Goal: Communication & Community: Answer question/provide support

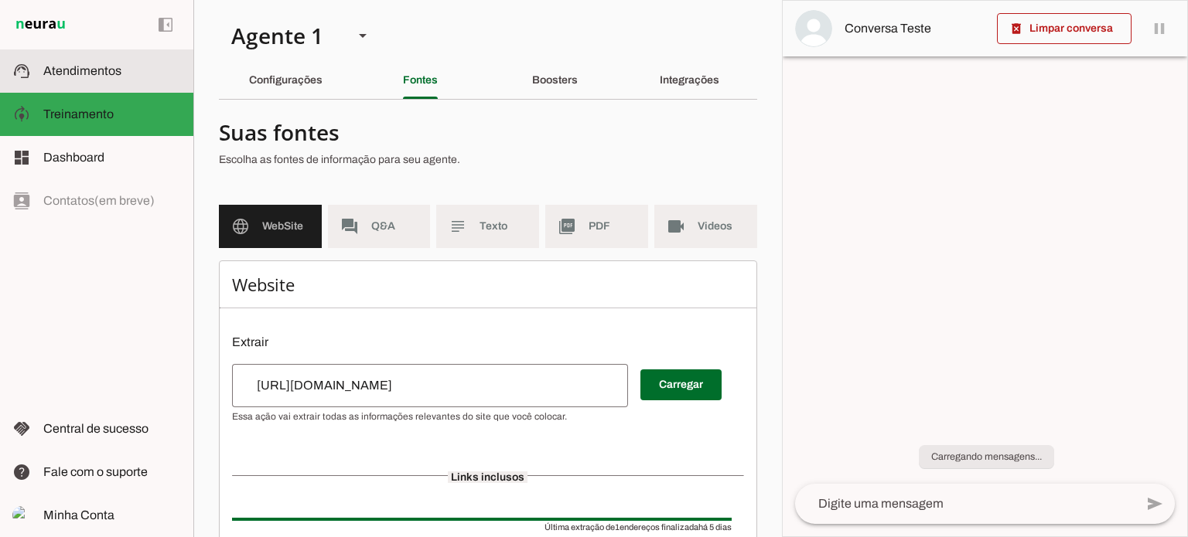
click at [63, 62] on slot at bounding box center [112, 71] width 138 height 19
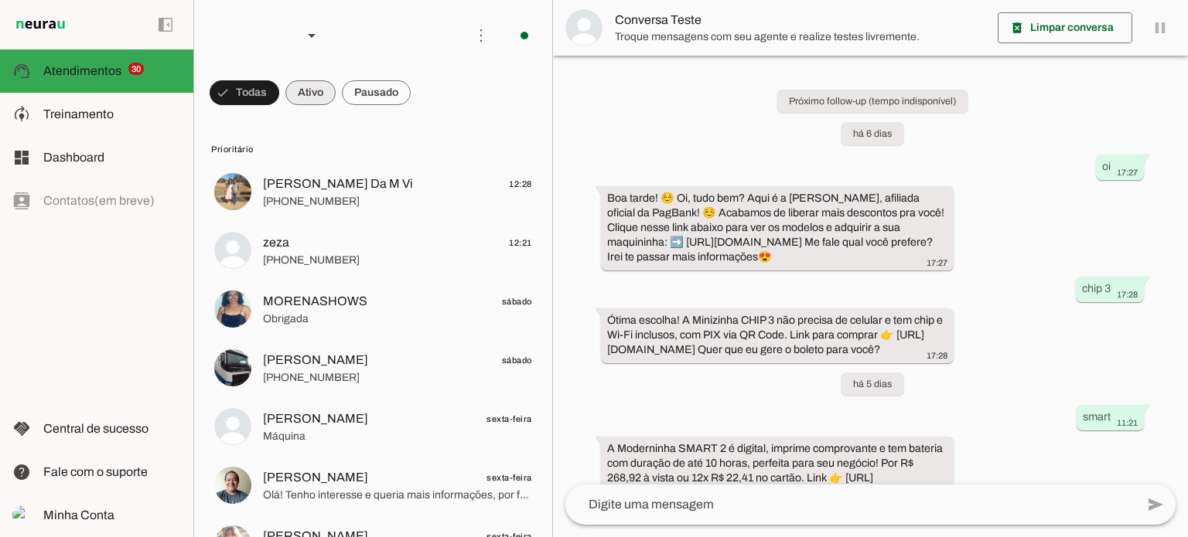
click at [279, 87] on span at bounding box center [245, 92] width 70 height 37
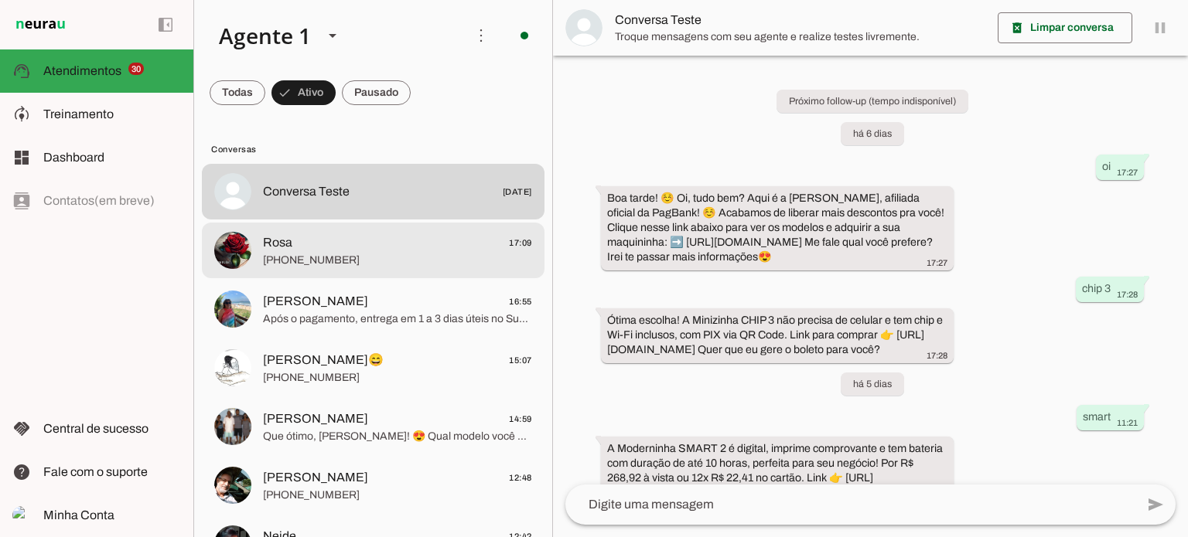
click at [359, 264] on span "[PHONE_NUMBER]" at bounding box center [397, 260] width 269 height 15
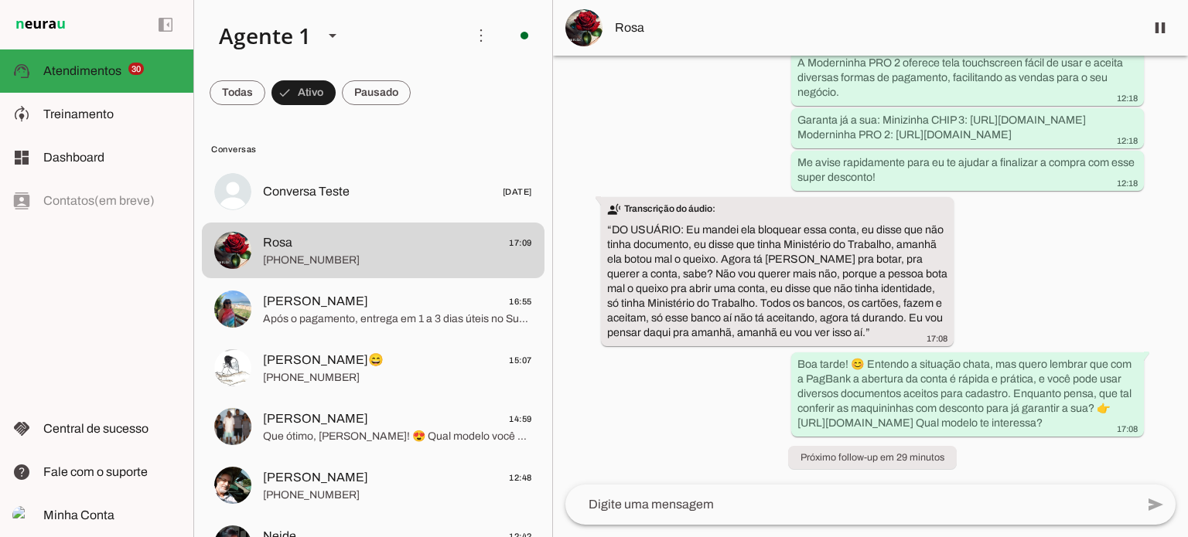
scroll to position [1806, 0]
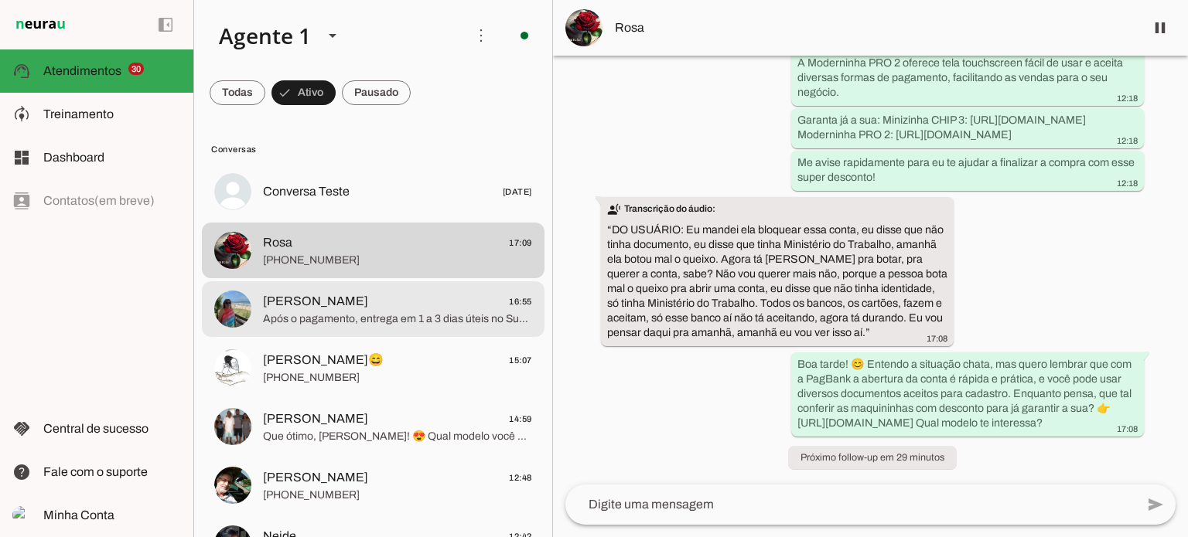
click at [360, 324] on span "Após o pagamento, entrega em 1 a 3 dias úteis no Sudeste e até 7 dias úteis nas…" at bounding box center [397, 319] width 269 height 15
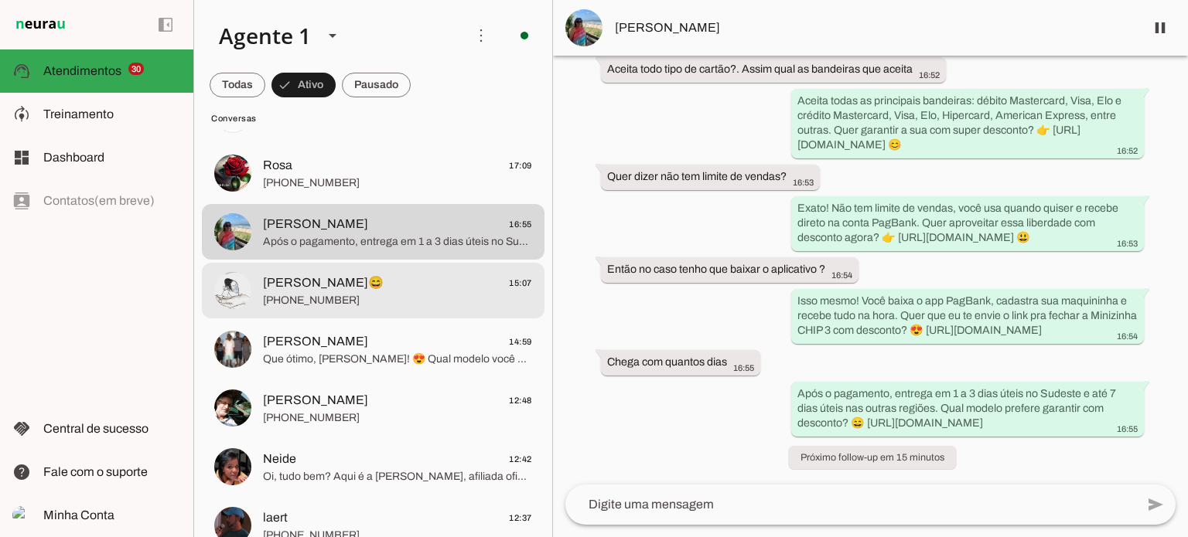
scroll to position [155, 0]
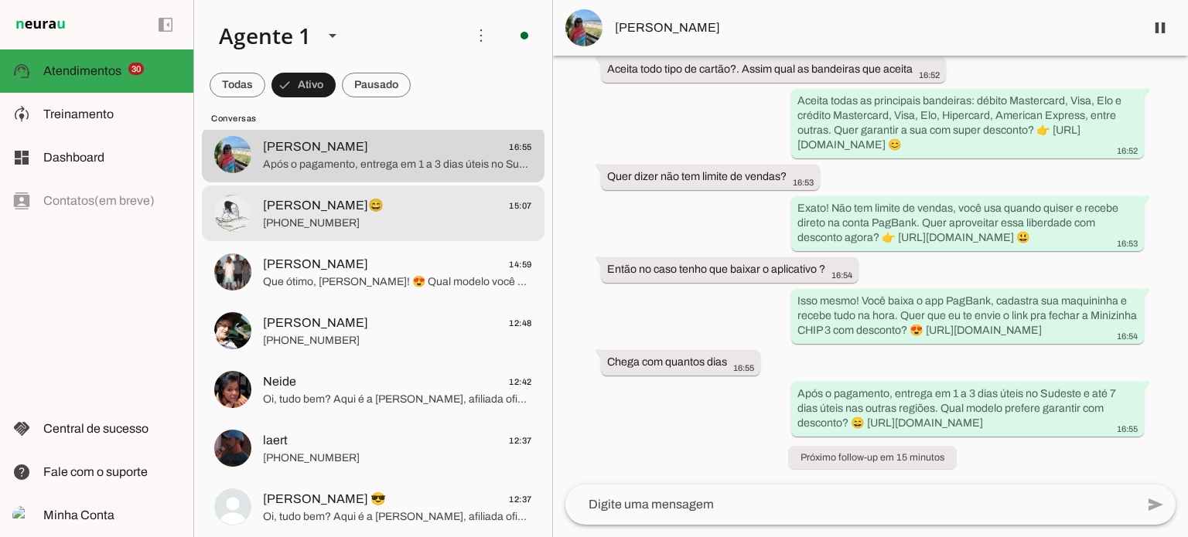
click at [429, 210] on span "[PERSON_NAME]😄 15:07" at bounding box center [397, 205] width 269 height 19
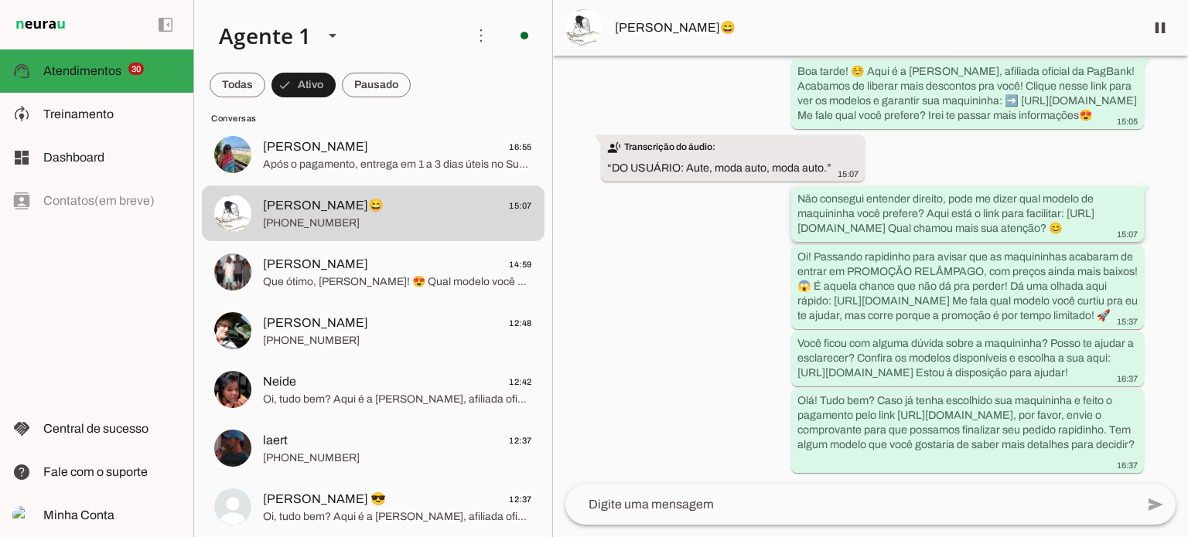
scroll to position [276, 0]
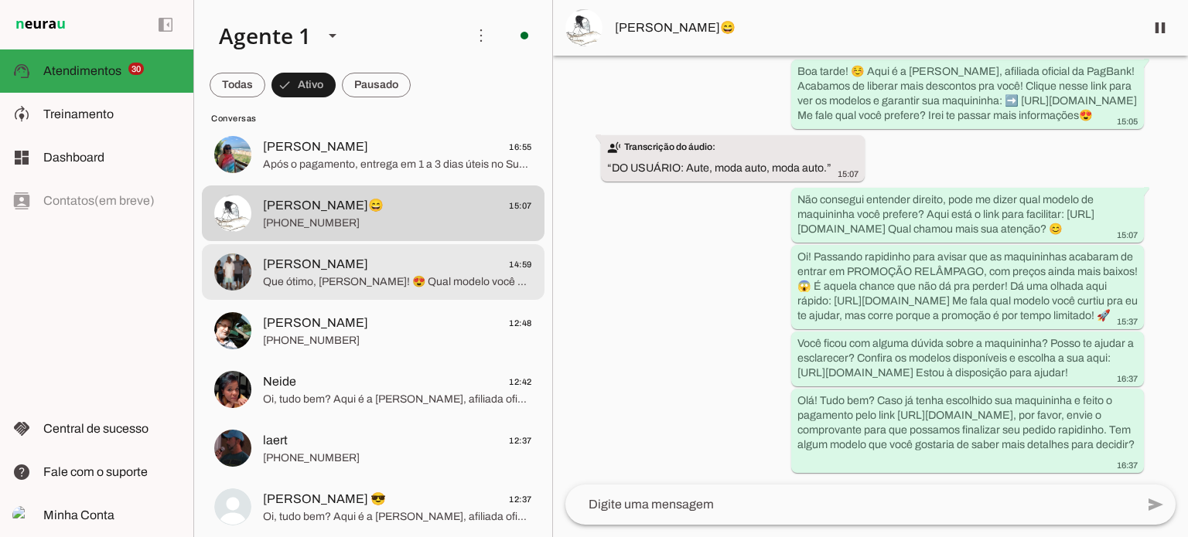
click at [310, 281] on span "Que ótimo, [PERSON_NAME]! 😍 Qual modelo você prefere para eu te passar o link d…" at bounding box center [397, 282] width 269 height 15
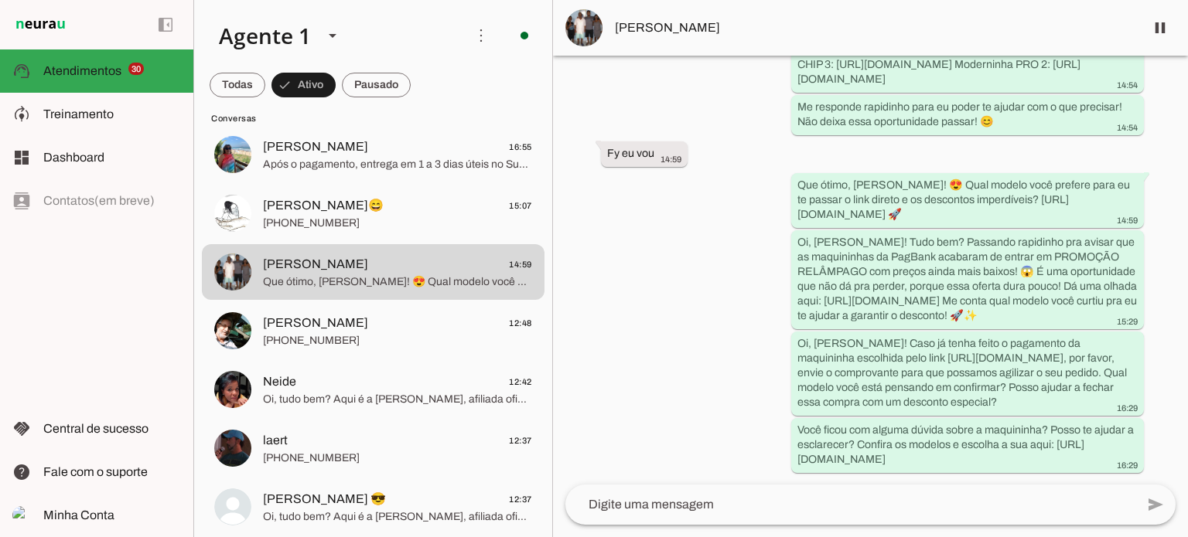
scroll to position [2724, 0]
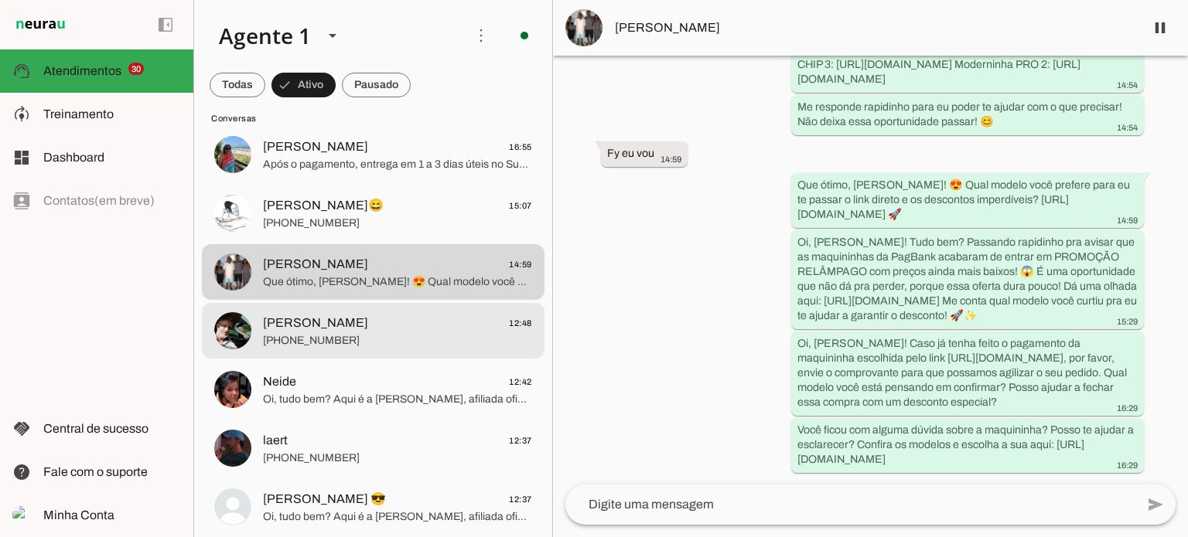
click at [336, 318] on span "[PERSON_NAME]" at bounding box center [315, 323] width 105 height 19
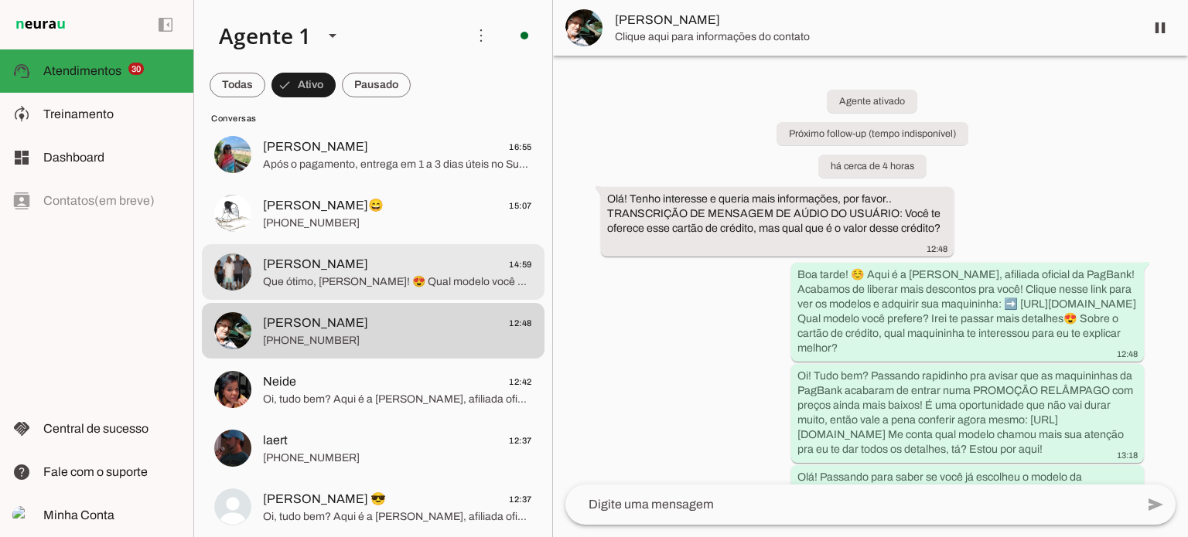
click at [402, 271] on span "[PERSON_NAME] 14:59" at bounding box center [397, 264] width 269 height 19
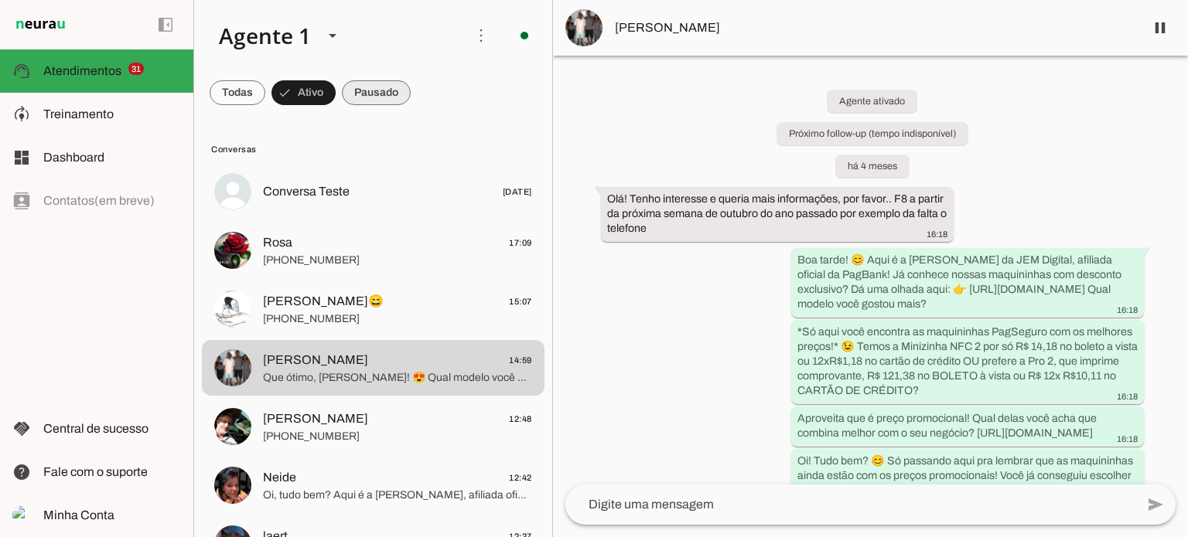
click at [265, 82] on span at bounding box center [238, 92] width 56 height 37
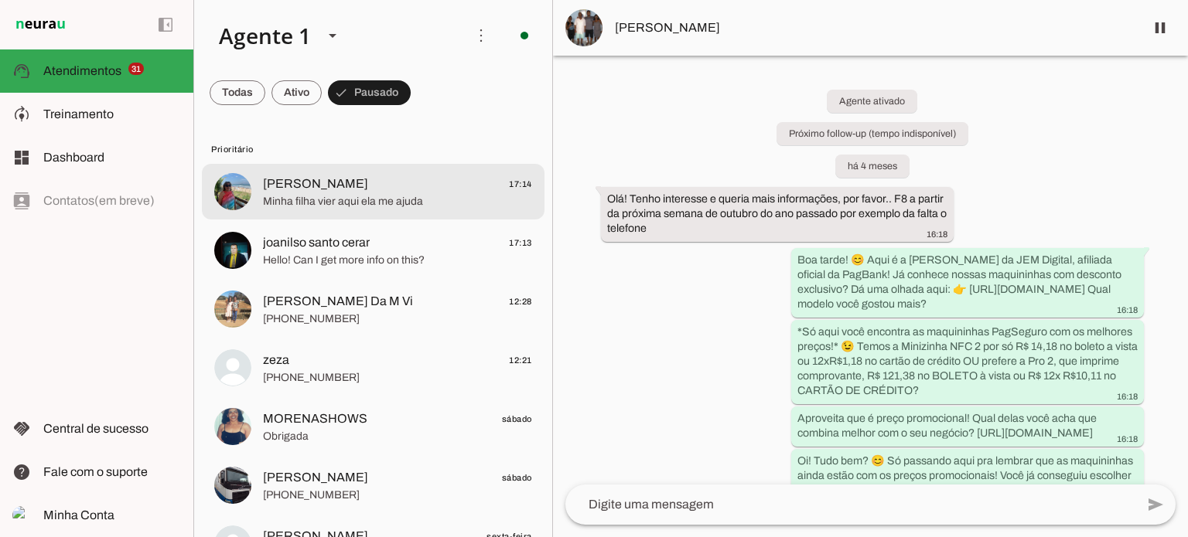
click at [491, 175] on span "[PERSON_NAME] 17:14" at bounding box center [397, 184] width 269 height 19
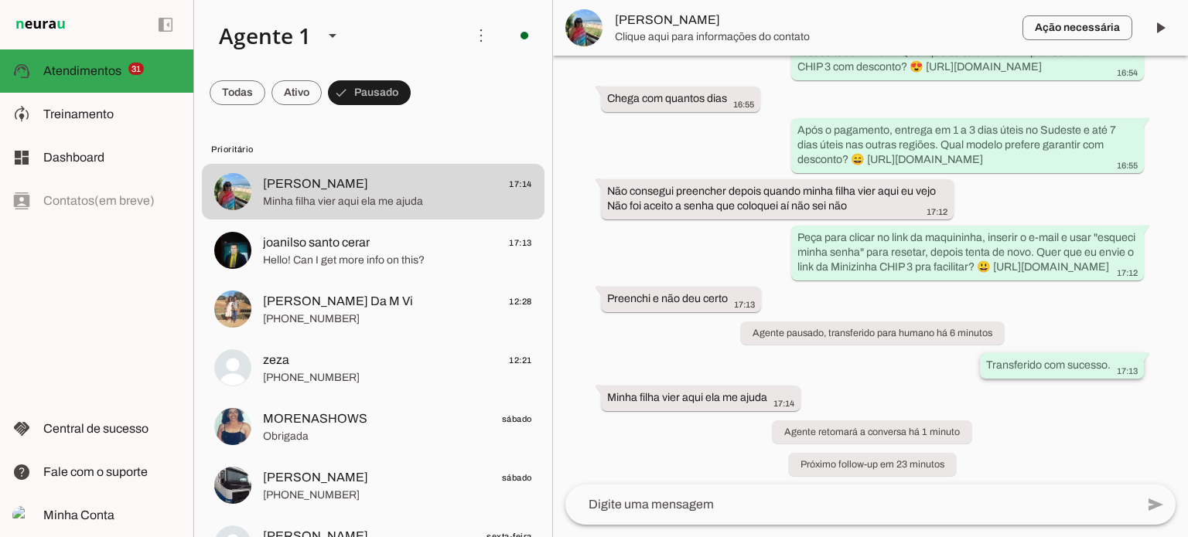
scroll to position [1324, 0]
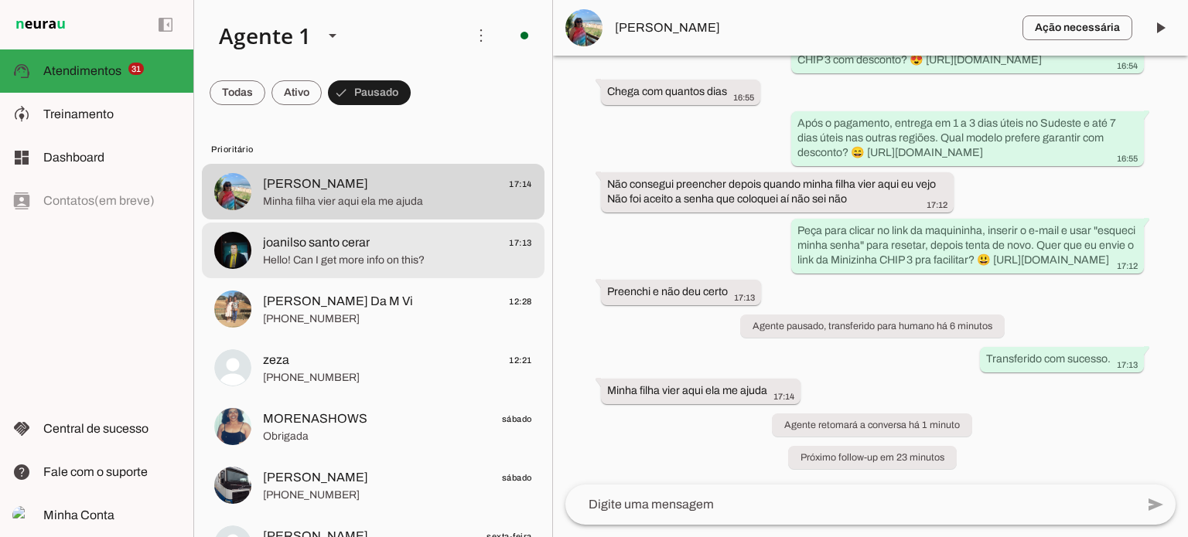
click at [430, 255] on span "Hello! Can I get more info on this?" at bounding box center [397, 260] width 269 height 15
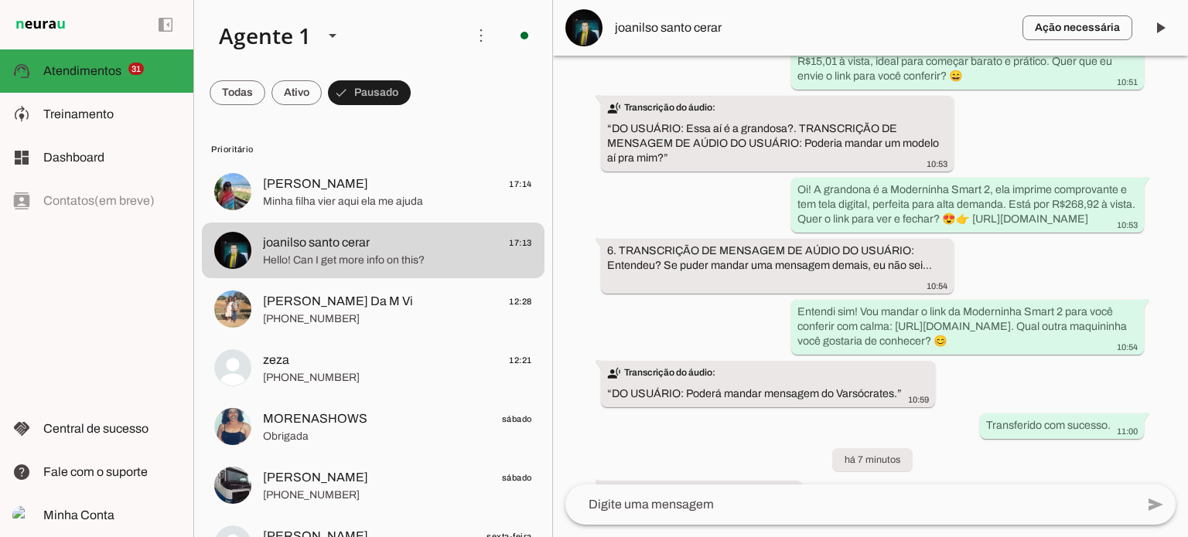
scroll to position [483, 0]
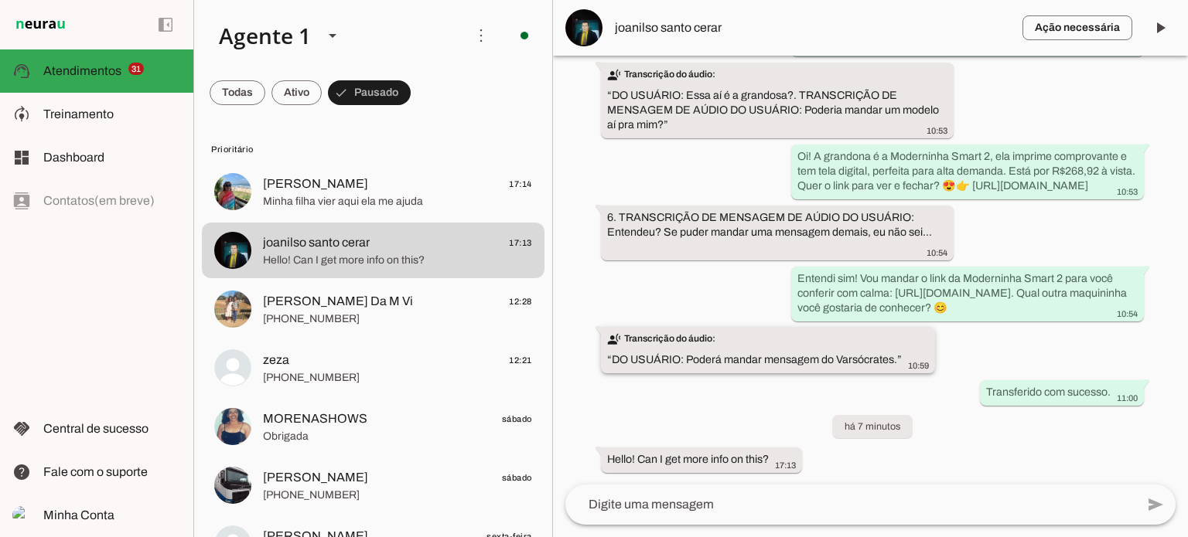
drag, startPoint x: 820, startPoint y: 358, endPoint x: 835, endPoint y: 360, distance: 15.5
click at [0, 0] on slot "transcribe Transcrição do áudio: “ DO USUÁRIO: Poderá mandar mensagem do Varsóc…" at bounding box center [0, 0] width 0 height 0
click at [916, 357] on div "transcribe Transcrição do áudio: “ DO USUÁRIO: Poderá mandar mensagem do Varsóc…" at bounding box center [768, 352] width 322 height 40
click at [265, 90] on span at bounding box center [238, 92] width 56 height 37
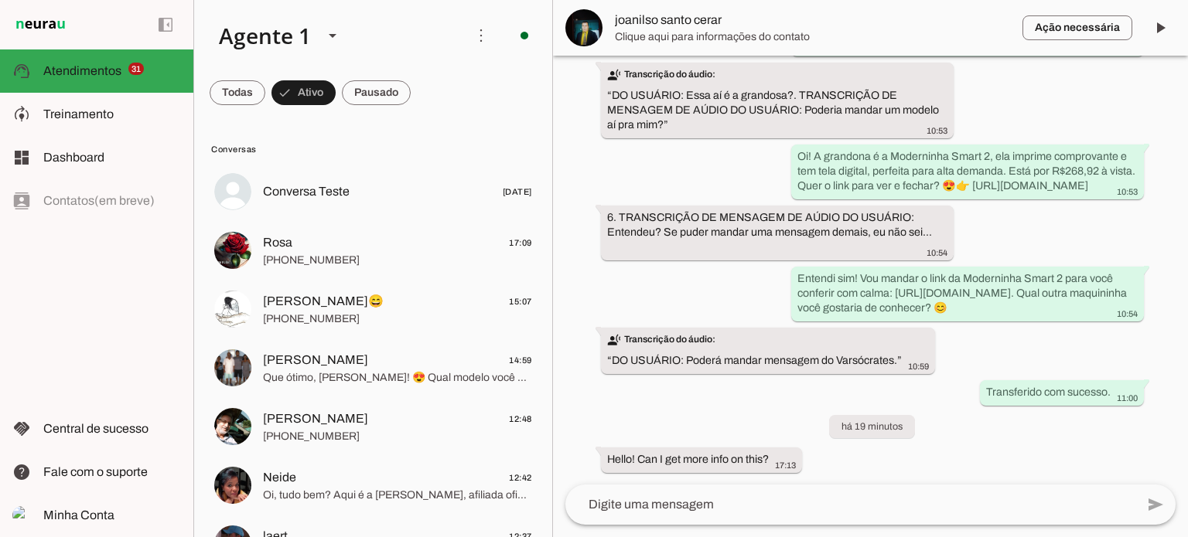
scroll to position [0, 0]
